Goal: Task Accomplishment & Management: Use online tool/utility

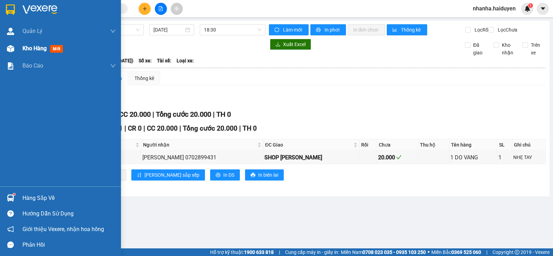
click at [16, 46] on div at bounding box center [10, 49] width 12 height 12
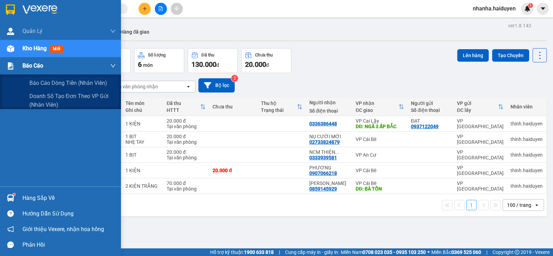
click at [26, 65] on span "Báo cáo" at bounding box center [32, 65] width 21 height 9
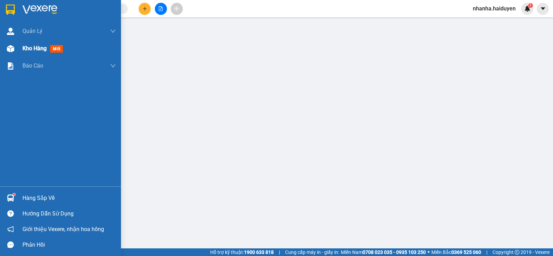
click at [33, 55] on div "Kho hàng mới" at bounding box center [68, 48] width 93 height 17
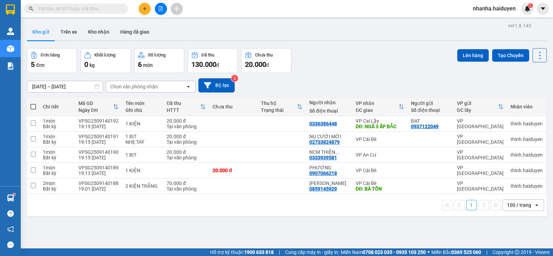
scroll to position [32, 0]
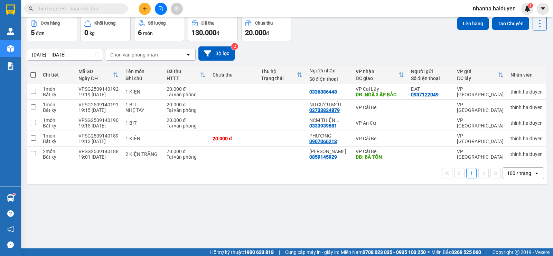
drag, startPoint x: 279, startPoint y: 102, endPoint x: 302, endPoint y: 47, distance: 59.5
click at [302, 47] on div "[DATE] – [DATE] Press the down arrow key to interact with the calendar and sele…" at bounding box center [287, 53] width 520 height 14
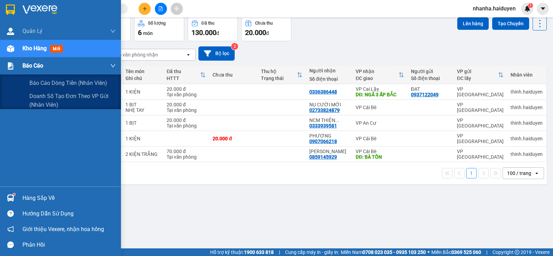
click at [26, 59] on div "Báo cáo" at bounding box center [68, 65] width 93 height 17
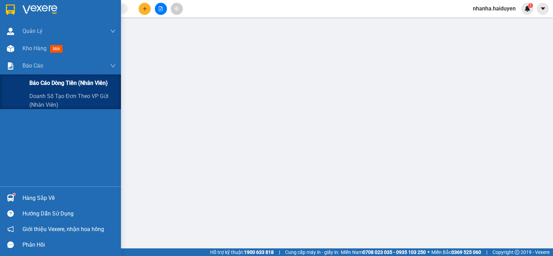
click at [47, 81] on span "Báo cáo dòng tiền (nhân viên)" at bounding box center [68, 82] width 78 height 9
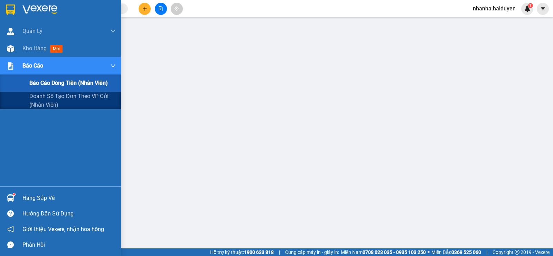
click at [21, 61] on div "Báo cáo" at bounding box center [60, 65] width 121 height 17
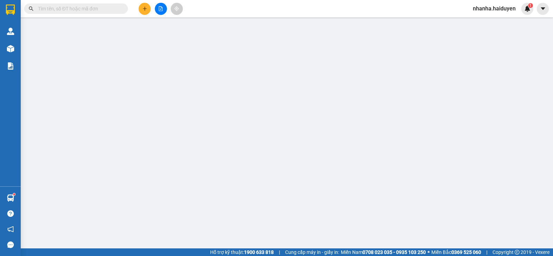
click at [21, 50] on main at bounding box center [276, 124] width 553 height 248
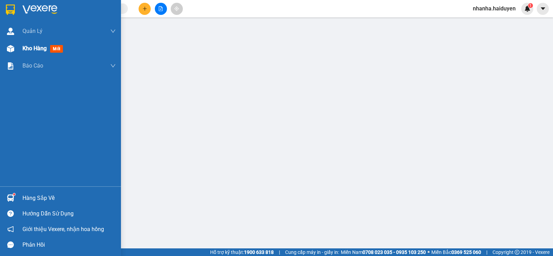
click at [18, 49] on div "Kho hàng mới" at bounding box center [60, 48] width 121 height 17
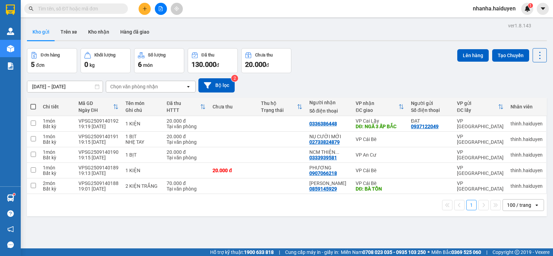
click at [166, 7] on button at bounding box center [161, 9] width 12 height 12
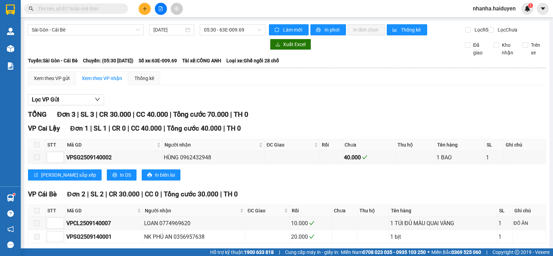
click at [160, 10] on icon "file-add" at bounding box center [160, 8] width 5 height 5
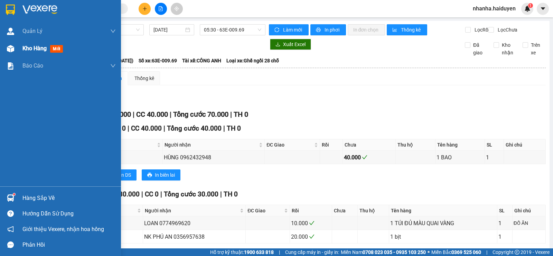
drag, startPoint x: 12, startPoint y: 48, endPoint x: 23, endPoint y: 35, distance: 17.1
click at [12, 47] on img at bounding box center [10, 48] width 7 height 7
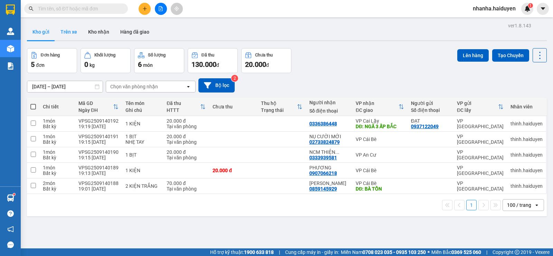
click at [77, 30] on button "Trên xe" at bounding box center [69, 32] width 28 height 17
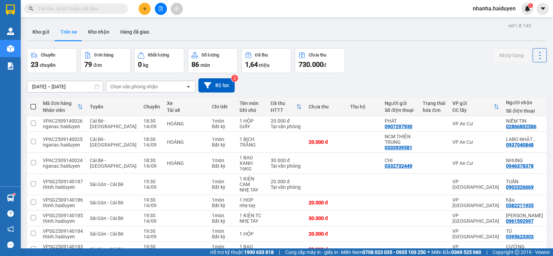
click at [122, 83] on div "Chọn văn phòng nhận" at bounding box center [134, 86] width 48 height 7
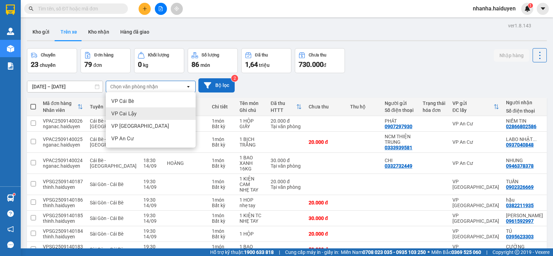
click at [214, 82] on button "Bộ lọc" at bounding box center [216, 85] width 36 height 14
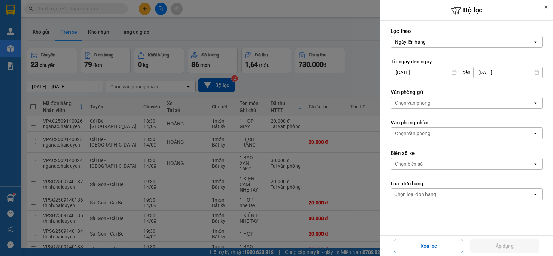
click at [450, 110] on form "Lọc theo Ngày lên hàng open Từ ngày đến [DATE] Press the down arrow key to inte…" at bounding box center [467, 145] width 152 height 234
click at [449, 108] on div "Chọn văn phòng open" at bounding box center [467, 103] width 152 height 12
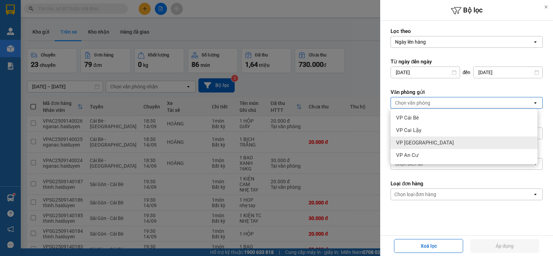
click at [422, 142] on span "VP [GEOGRAPHIC_DATA]" at bounding box center [425, 142] width 58 height 7
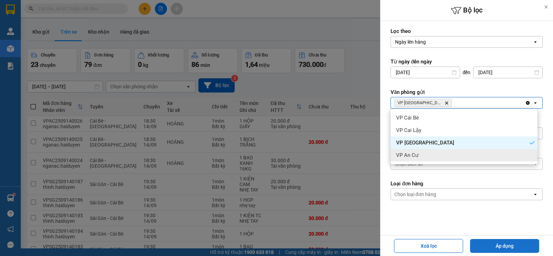
click at [499, 244] on button "Áp dụng" at bounding box center [504, 246] width 69 height 14
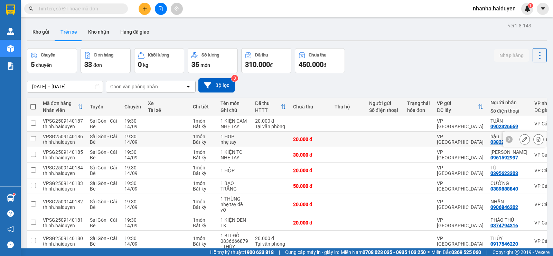
scroll to position [77, 0]
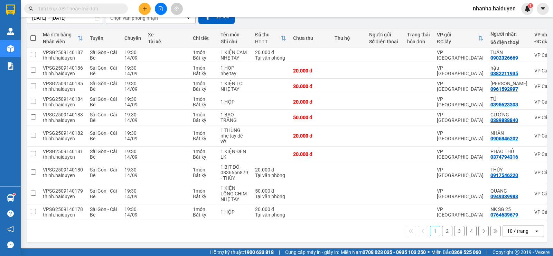
click at [513, 234] on div "10 / trang" at bounding box center [517, 230] width 21 height 7
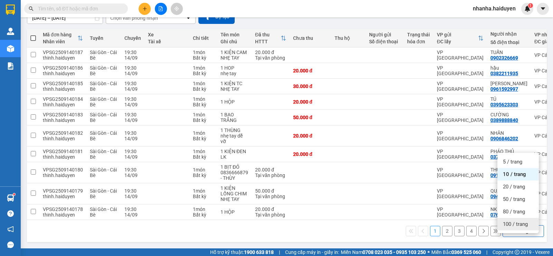
click at [516, 220] on span "100 / trang" at bounding box center [515, 223] width 25 height 7
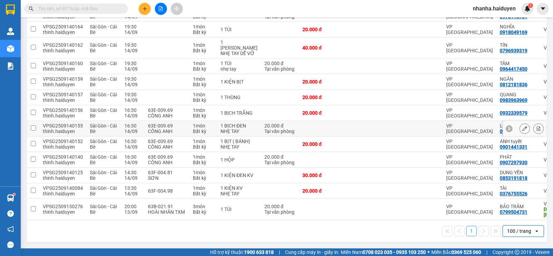
scroll to position [468, 0]
click at [536, 206] on icon at bounding box center [538, 208] width 5 height 5
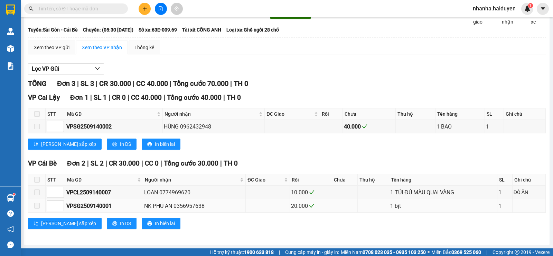
scroll to position [37, 0]
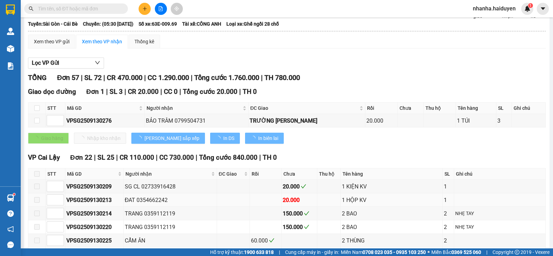
type input "[DATE]"
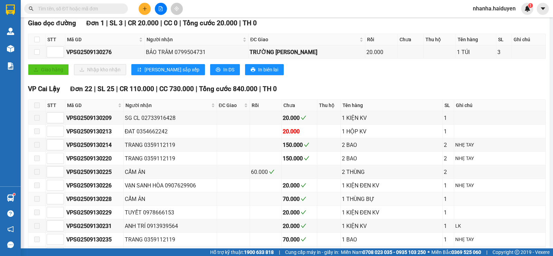
scroll to position [0, 0]
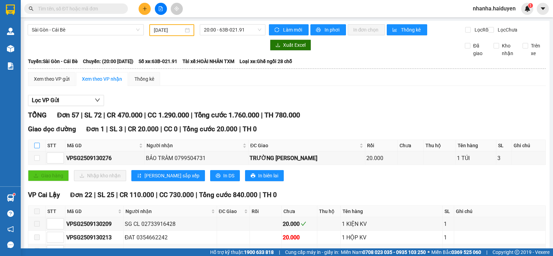
click at [35, 148] on input "checkbox" at bounding box center [37, 145] width 6 height 6
checkbox input "true"
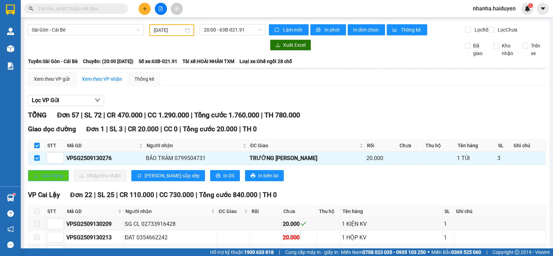
click at [32, 176] on button "Giao hàng" at bounding box center [48, 175] width 41 height 11
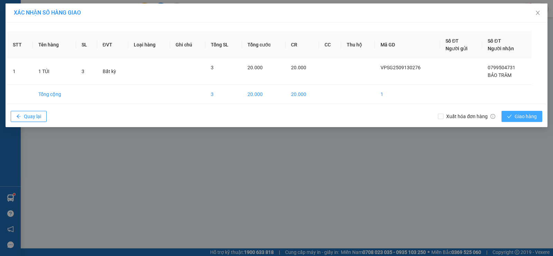
click at [537, 114] on span "Giao hàng" at bounding box center [526, 116] width 22 height 8
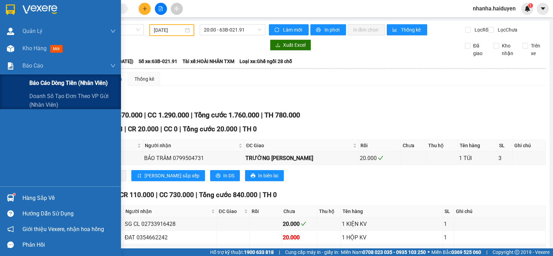
click at [11, 76] on div "Báo cáo dòng tiền (nhân viên)" at bounding box center [60, 82] width 121 height 17
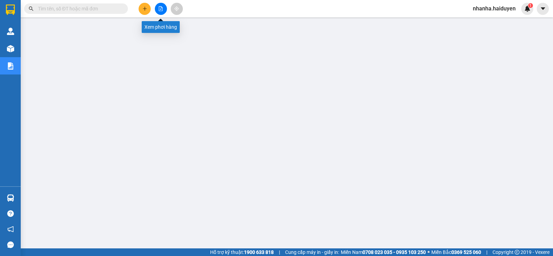
click at [163, 9] on icon "file-add" at bounding box center [160, 8] width 5 height 5
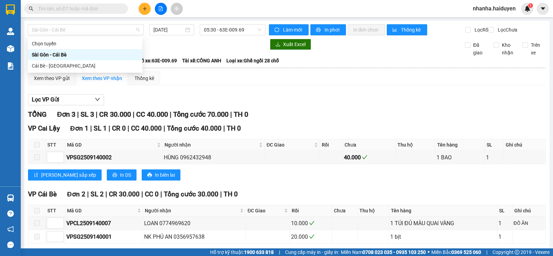
drag, startPoint x: 118, startPoint y: 27, endPoint x: 123, endPoint y: 47, distance: 20.4
click at [118, 31] on span "Sài Gòn - Cái Bè" at bounding box center [86, 30] width 108 height 10
click at [114, 62] on div "Cái Bè - [GEOGRAPHIC_DATA]" at bounding box center [85, 66] width 107 height 8
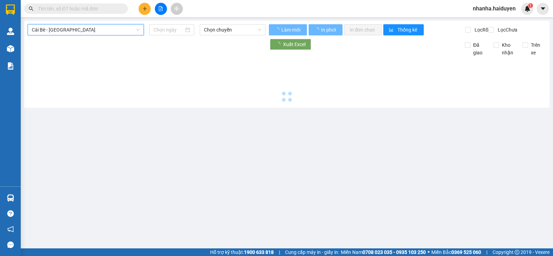
type input "[DATE]"
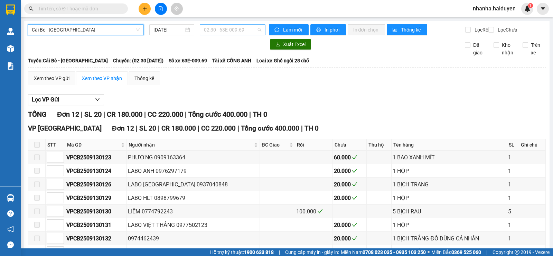
click at [214, 30] on span "02:30 - 63E-009.69" at bounding box center [232, 30] width 57 height 10
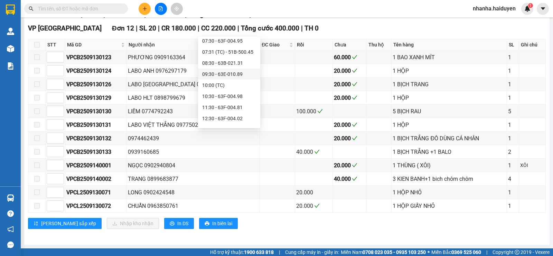
scroll to position [210, 0]
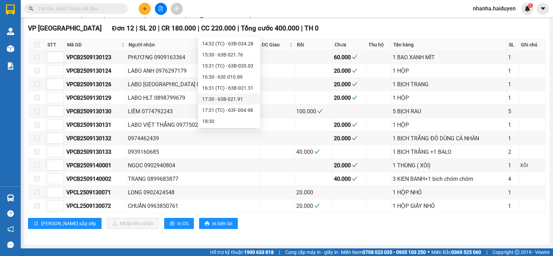
click at [233, 97] on div "17:30 - 63B-021.91" at bounding box center [229, 99] width 54 height 8
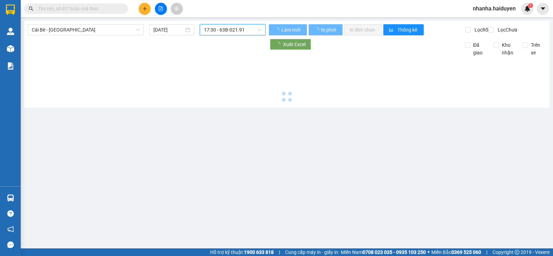
scroll to position [0, 0]
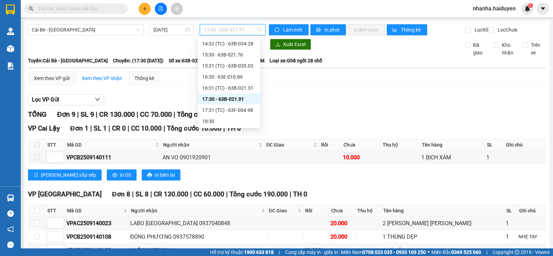
click at [230, 29] on span "17:30 - 63B-021.91" at bounding box center [232, 30] width 57 height 10
click at [232, 107] on div "17:31 (TC) - 63F-004.98" at bounding box center [229, 110] width 54 height 8
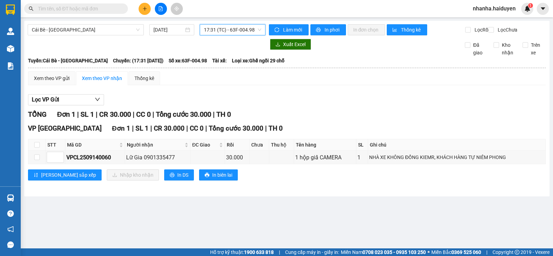
click at [235, 35] on div "Cái Bè - Sài Gòn 14/09/2025 17:31 17:31 (TC) - 63F-004.98" at bounding box center [147, 29] width 238 height 11
click at [243, 32] on span "17:31 (TC) - 63F-004.98" at bounding box center [232, 30] width 57 height 10
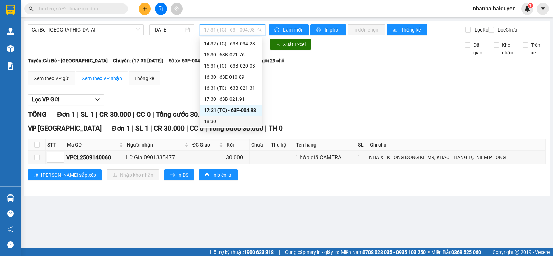
drag, startPoint x: 222, startPoint y: 118, endPoint x: 221, endPoint y: 114, distance: 4.5
click at [222, 118] on div "18:30" at bounding box center [231, 121] width 54 height 8
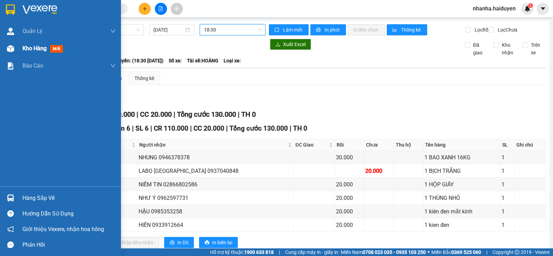
click at [28, 54] on div "Kho hàng mới" at bounding box center [68, 48] width 93 height 17
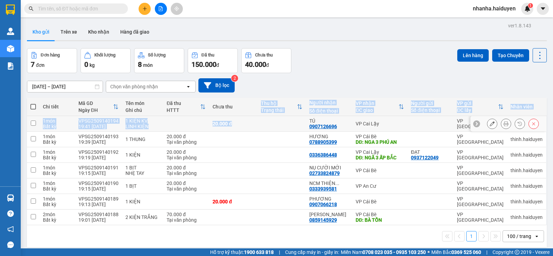
drag, startPoint x: 233, startPoint y: 118, endPoint x: 247, endPoint y: 127, distance: 16.5
click at [240, 119] on td "20.000 đ" at bounding box center [233, 124] width 48 height 16
checkbox input "true"
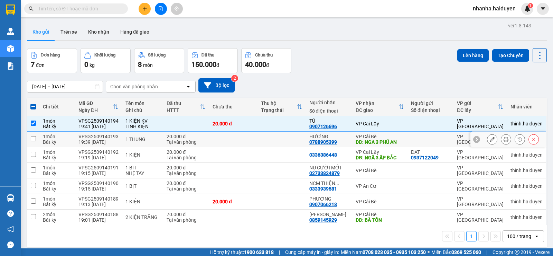
click at [243, 135] on td at bounding box center [233, 139] width 48 height 16
checkbox input "true"
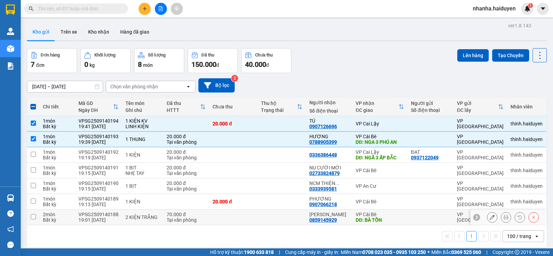
click at [207, 220] on td "70.000 đ Tại văn phòng" at bounding box center [186, 217] width 46 height 16
checkbox input "true"
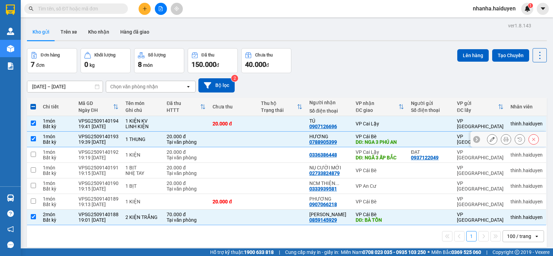
click at [245, 136] on td at bounding box center [233, 139] width 48 height 16
checkbox input "false"
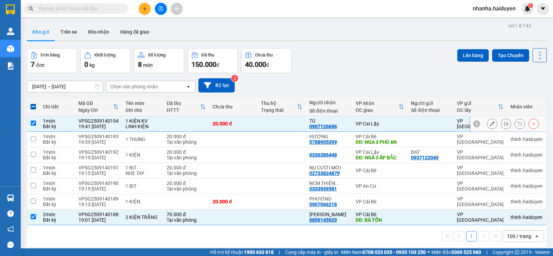
click at [241, 125] on div "20.000 đ" at bounding box center [233, 124] width 41 height 6
checkbox input "false"
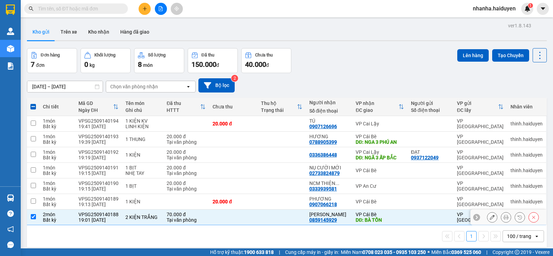
click at [243, 221] on td at bounding box center [233, 217] width 48 height 16
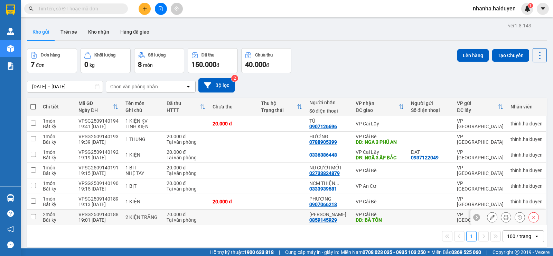
click at [285, 214] on td at bounding box center [282, 217] width 48 height 16
checkbox input "true"
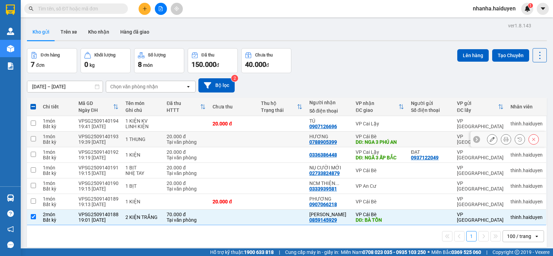
click at [277, 138] on td at bounding box center [282, 139] width 48 height 16
checkbox input "true"
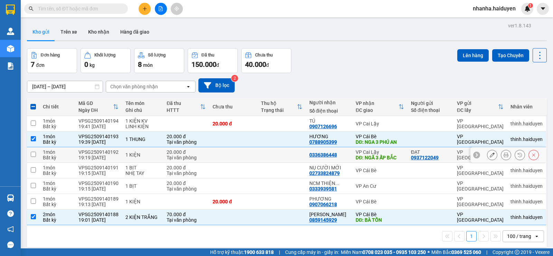
click at [273, 151] on td at bounding box center [282, 155] width 48 height 16
checkbox input "true"
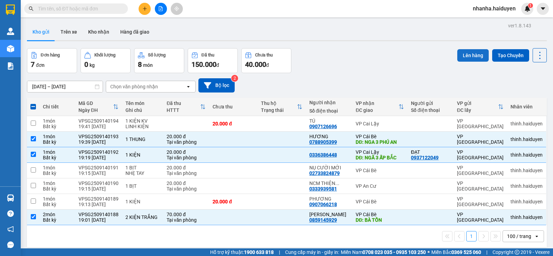
click at [461, 51] on button "Lên hàng" at bounding box center [472, 55] width 31 height 12
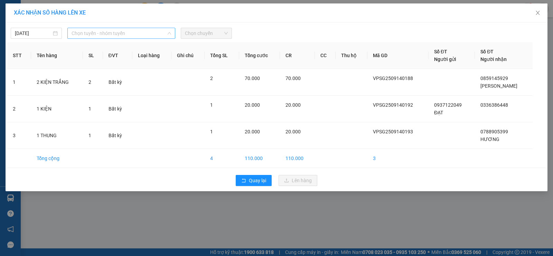
click at [123, 33] on span "Chọn tuyến - nhóm tuyến" at bounding box center [122, 33] width 100 height 10
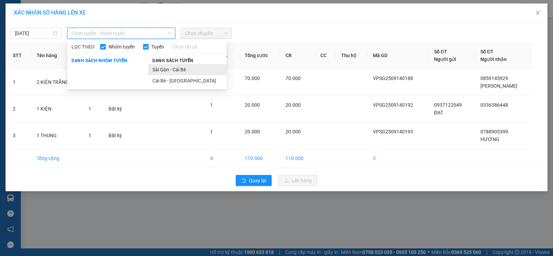
click at [186, 71] on li "Sài Gòn - Cái Bè" at bounding box center [187, 69] width 78 height 11
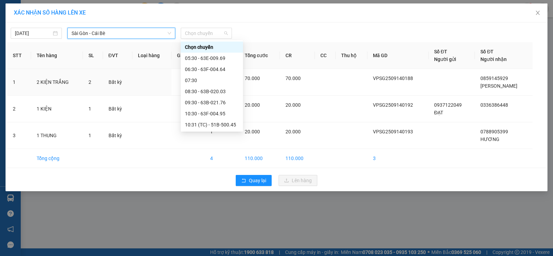
drag, startPoint x: 199, startPoint y: 34, endPoint x: 202, endPoint y: 54, distance: 21.0
click at [199, 34] on span "Chọn chuyến" at bounding box center [206, 33] width 43 height 10
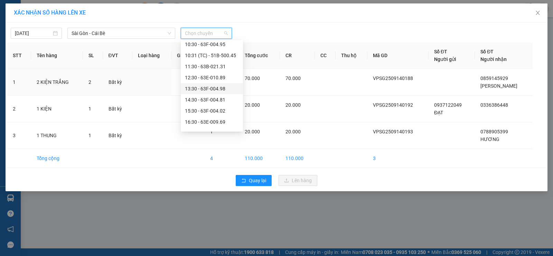
scroll to position [111, 0]
click at [196, 123] on div "20:00" at bounding box center [212, 125] width 54 height 8
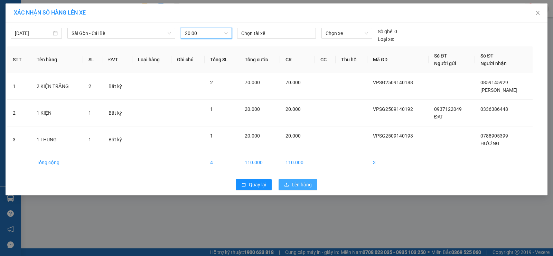
click at [300, 184] on span "Lên hàng" at bounding box center [302, 184] width 20 height 8
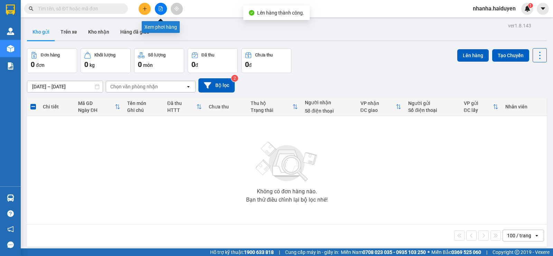
click at [158, 11] on button at bounding box center [161, 9] width 12 height 12
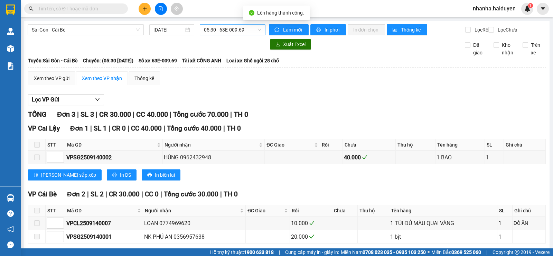
click at [237, 28] on span "05:30 - 63E-009.69" at bounding box center [232, 30] width 57 height 10
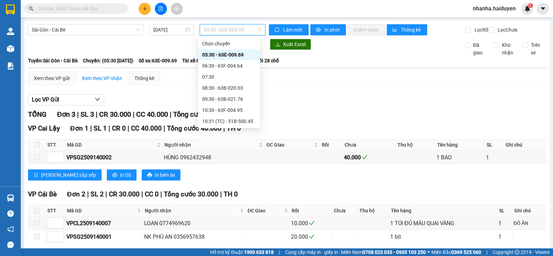
scroll to position [111, 0]
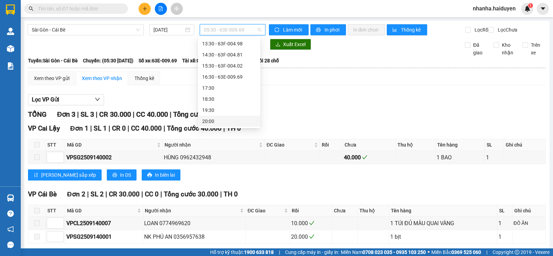
click at [214, 124] on div "20:00" at bounding box center [229, 121] width 54 height 8
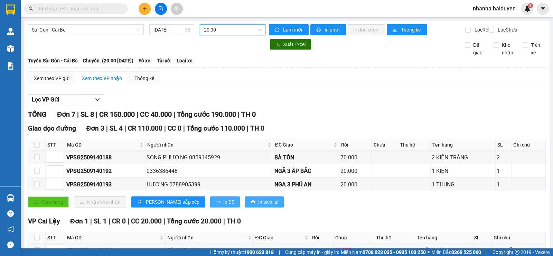
click at [223, 205] on span "In DS" at bounding box center [228, 202] width 11 height 8
